Goal: Find contact information: Find contact information

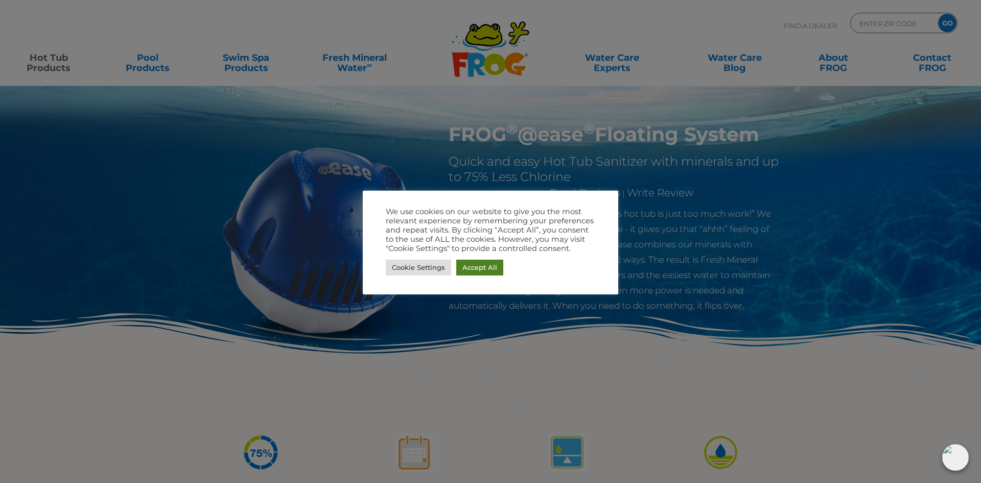
click at [492, 272] on link "Accept All" at bounding box center [479, 268] width 47 height 16
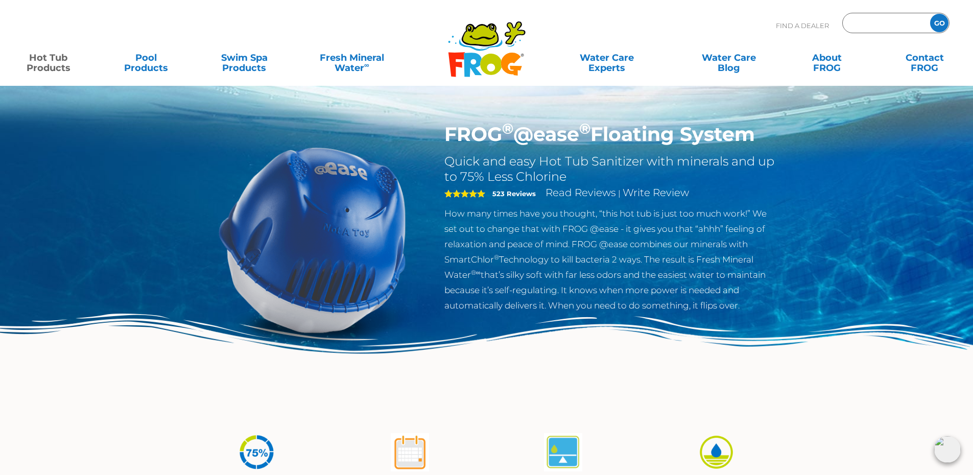
click at [868, 22] on input "Zip Code Form" at bounding box center [885, 23] width 69 height 15
type input "76903"
click at [939, 25] on input "GO" at bounding box center [939, 23] width 18 height 18
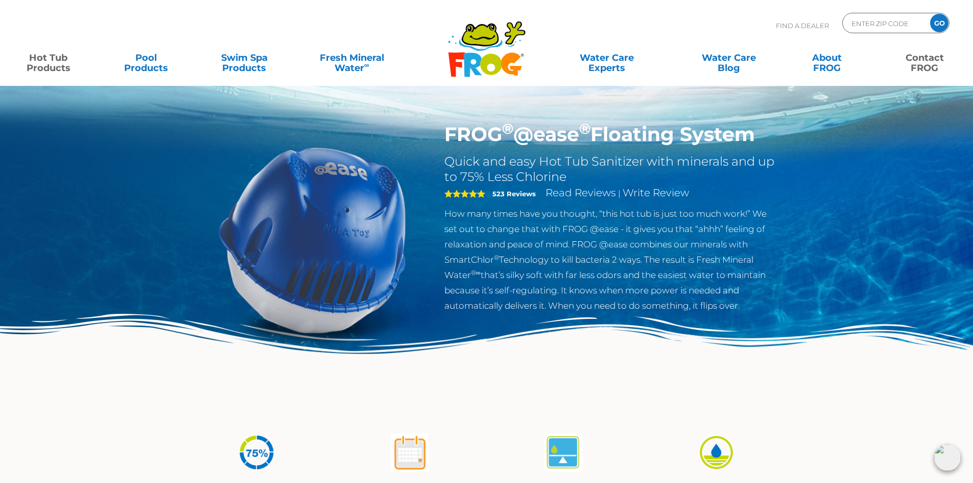
click at [937, 58] on link "Contact FROG" at bounding box center [925, 58] width 76 height 20
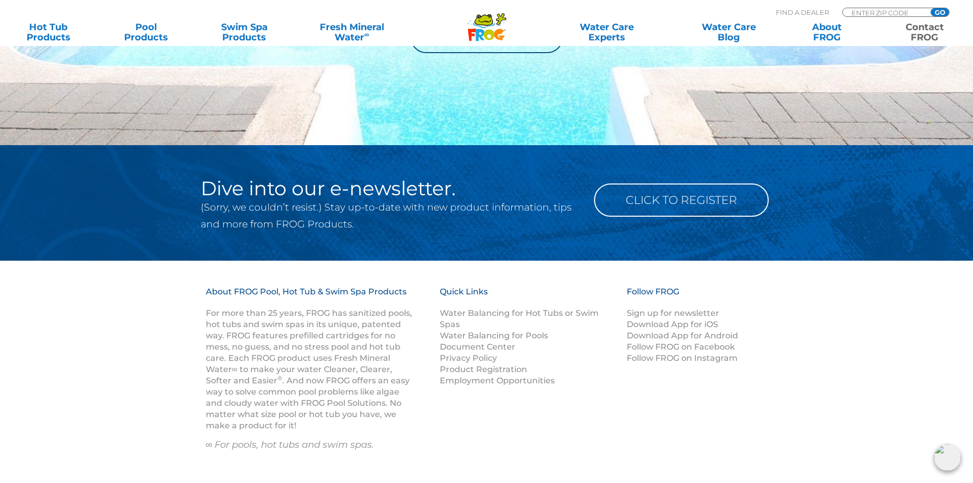
scroll to position [1564, 0]
